Goal: Transaction & Acquisition: Purchase product/service

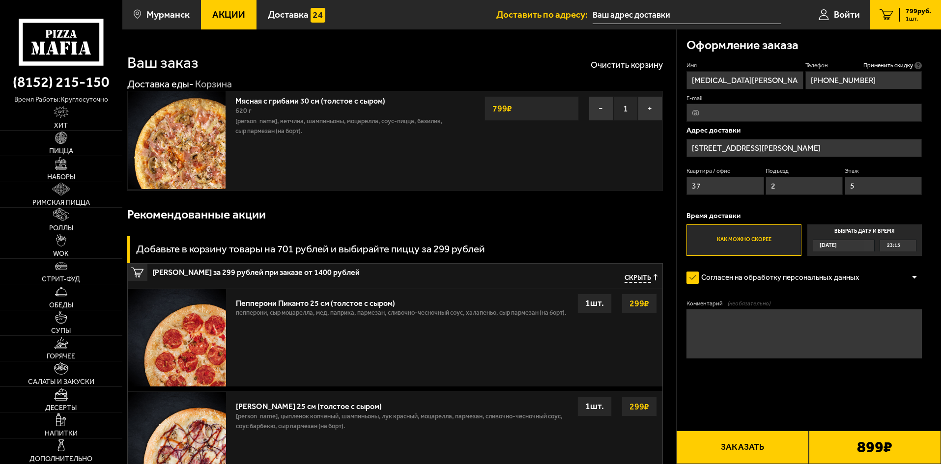
click at [770, 442] on button "Заказать" at bounding box center [742, 447] width 132 height 33
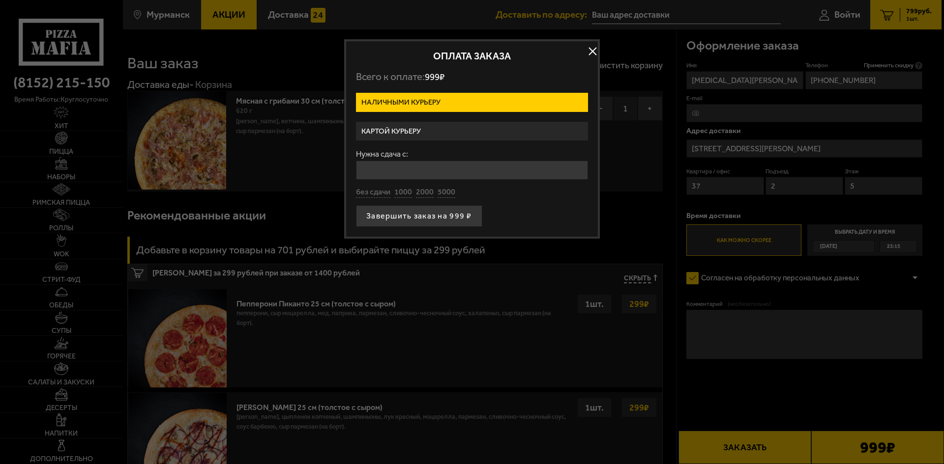
click at [395, 125] on label "Картой курьеру" at bounding box center [472, 131] width 232 height 19
click at [0, 0] on input "Картой курьеру" at bounding box center [0, 0] width 0 height 0
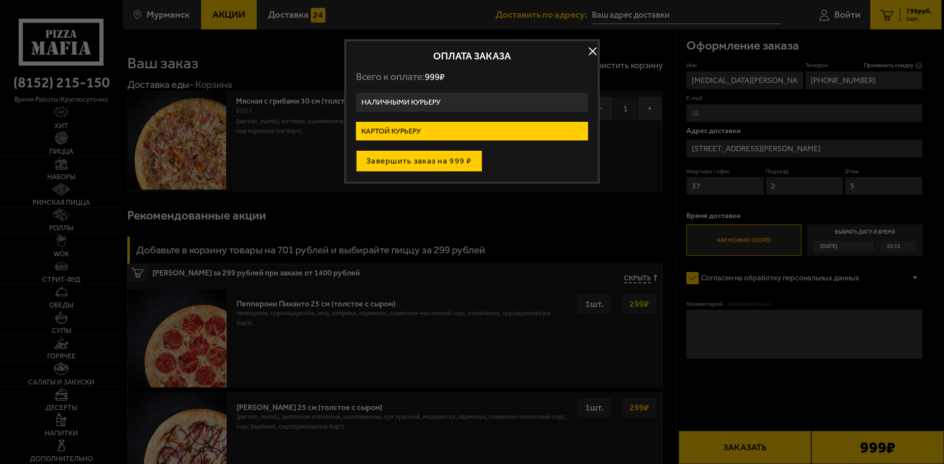
click at [419, 165] on button "Завершить заказ на 999 ₽" at bounding box center [419, 161] width 126 height 22
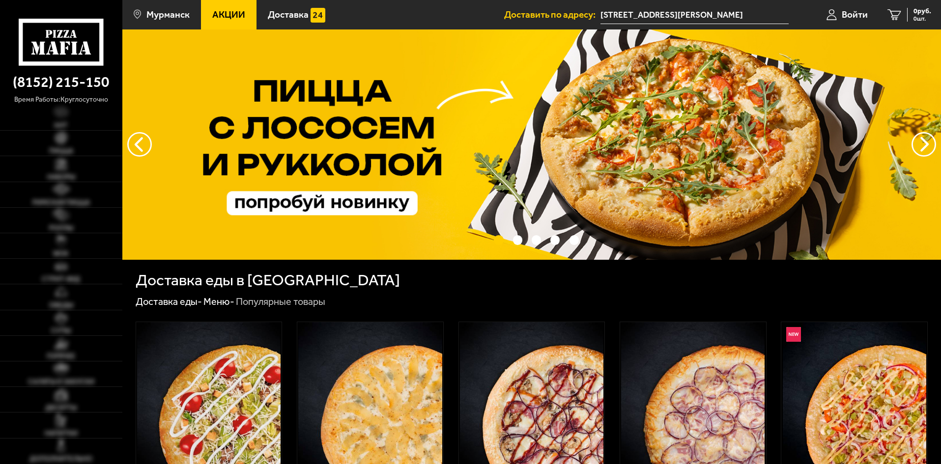
click at [849, 13] on span "Войти" at bounding box center [855, 14] width 26 height 9
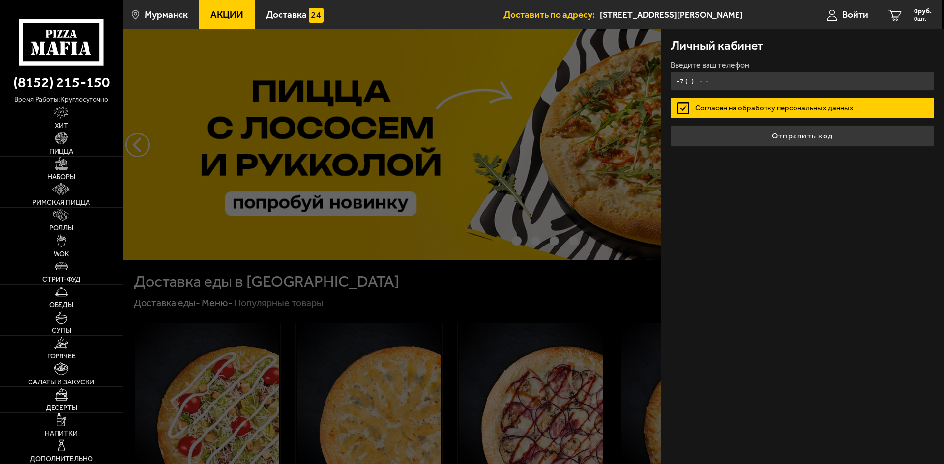
click at [708, 81] on input "+7 ( ) - -" at bounding box center [801, 81] width 263 height 19
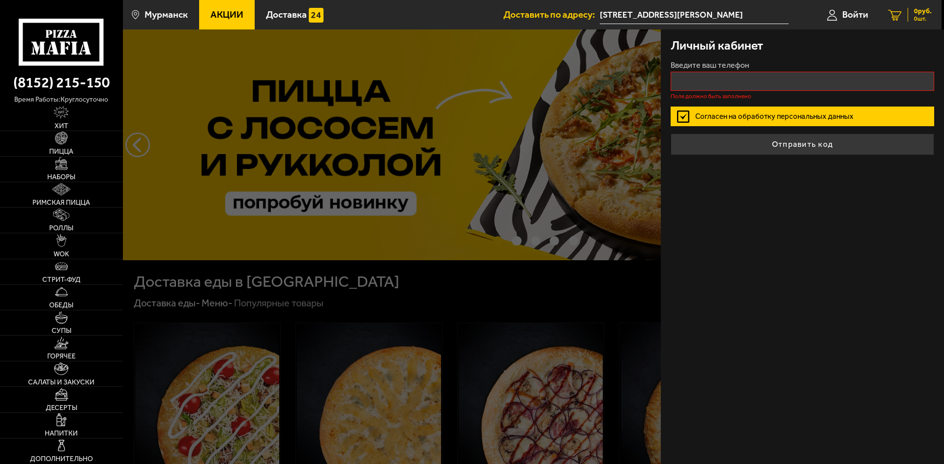
click at [902, 7] on link "0 руб. 0 шт." at bounding box center [909, 14] width 63 height 29
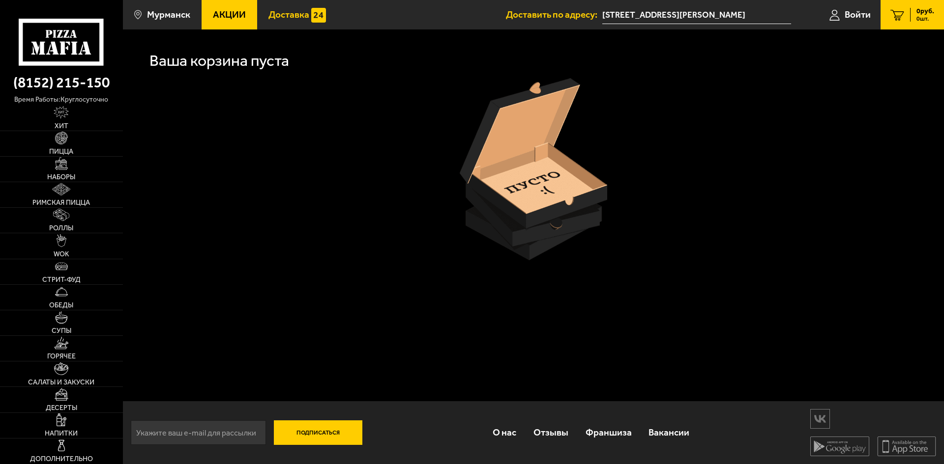
click at [275, 12] on span "Доставка" at bounding box center [288, 14] width 41 height 9
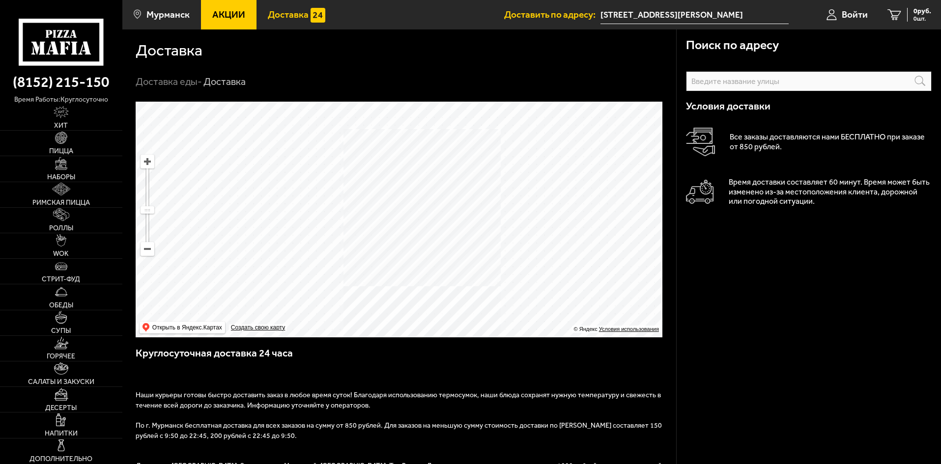
click at [237, 13] on span "Акции" at bounding box center [228, 14] width 33 height 9
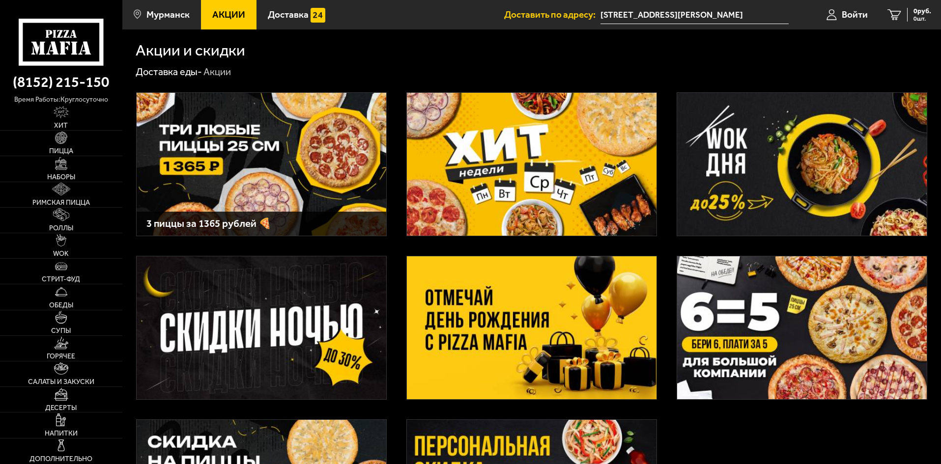
click at [329, 115] on img at bounding box center [262, 164] width 250 height 143
